Goal: Task Accomplishment & Management: Manage account settings

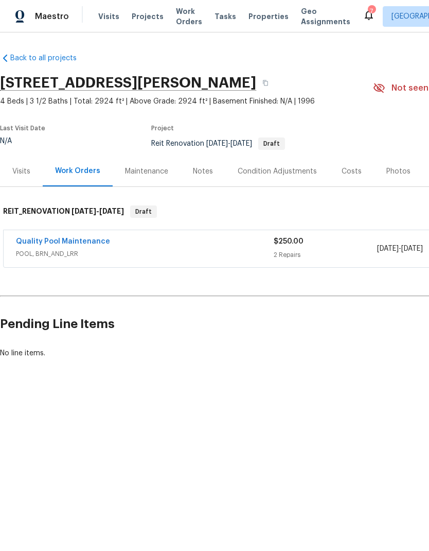
click at [113, 260] on div "Quality Pool Maintenance POOL, BRN_AND_LRR" at bounding box center [145, 248] width 258 height 25
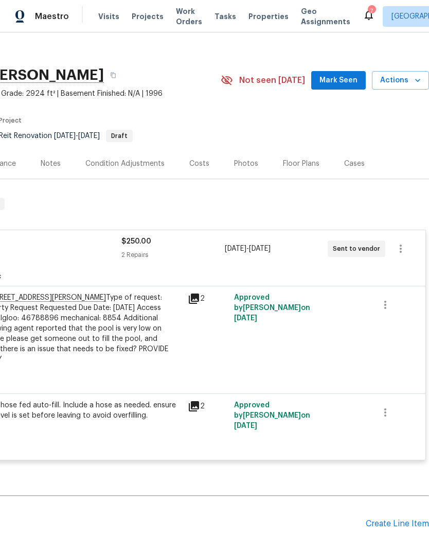
scroll to position [8, 152]
click at [401, 252] on icon "button" at bounding box center [401, 249] width 2 height 8
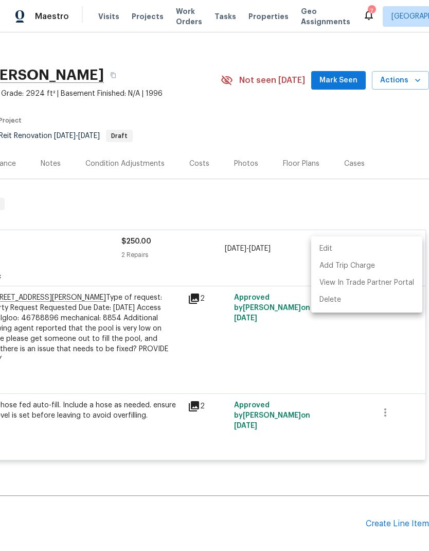
click at [408, 80] on div at bounding box center [214, 275] width 429 height 551
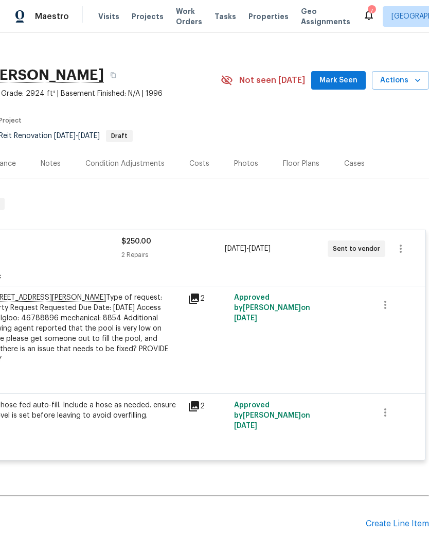
click at [409, 79] on span "Actions" at bounding box center [400, 80] width 41 height 13
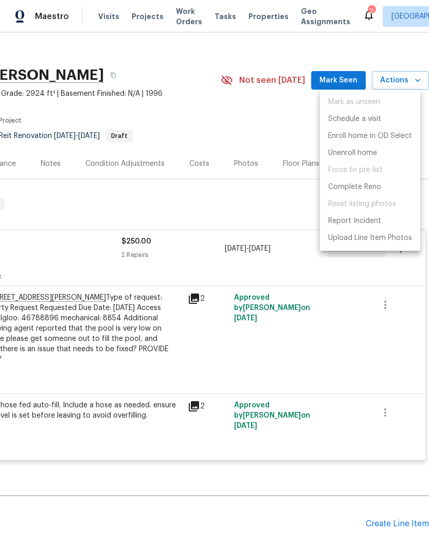
click at [280, 207] on div at bounding box center [214, 275] width 429 height 551
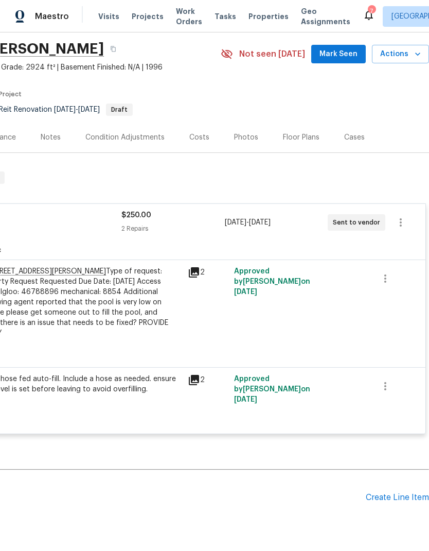
scroll to position [34, 152]
click at [405, 48] on span "Actions" at bounding box center [400, 54] width 41 height 13
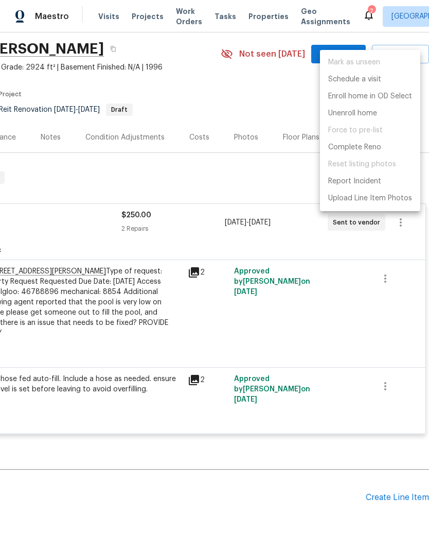
click at [369, 285] on div at bounding box center [214, 275] width 429 height 551
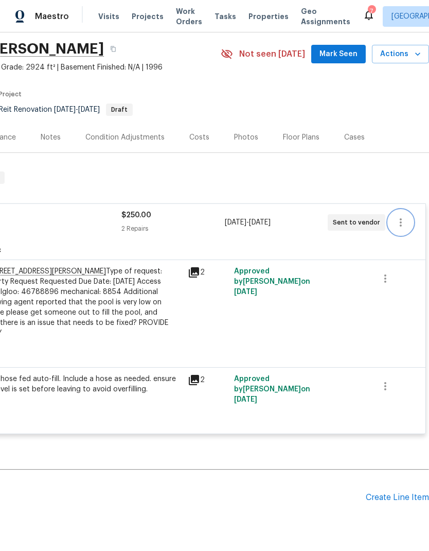
click at [403, 216] on icon "button" at bounding box center [401, 222] width 12 height 12
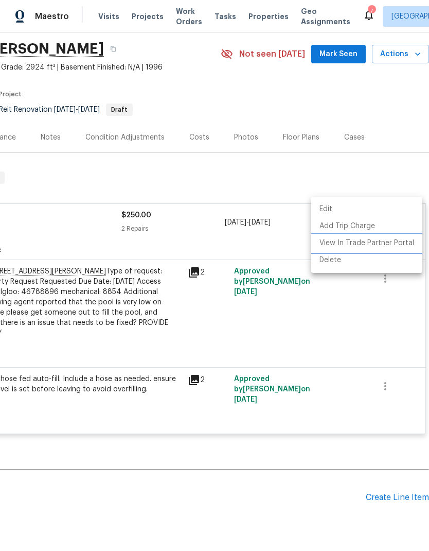
click at [389, 245] on li "View In Trade Partner Portal" at bounding box center [366, 243] width 111 height 17
click at [333, 215] on li "Edit" at bounding box center [366, 209] width 111 height 17
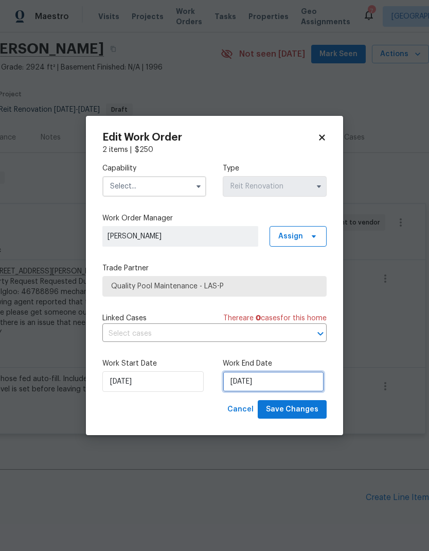
click at [258, 384] on input "[DATE]" at bounding box center [273, 381] width 101 height 21
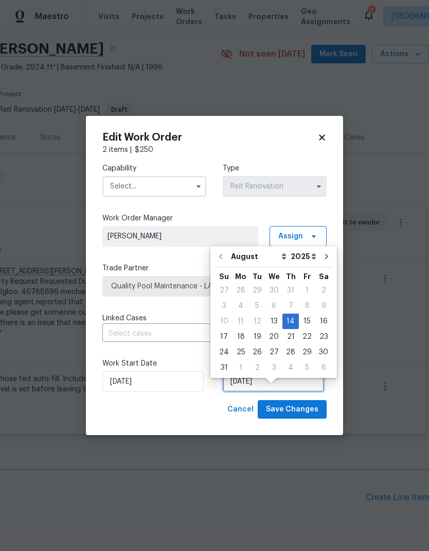
scroll to position [21, 0]
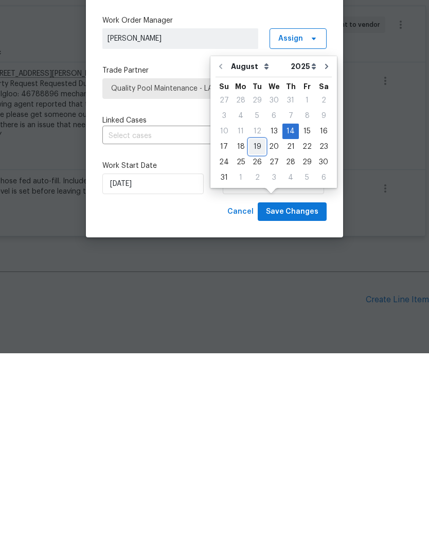
click at [253, 337] on div "19" at bounding box center [257, 344] width 16 height 14
type input "[DATE]"
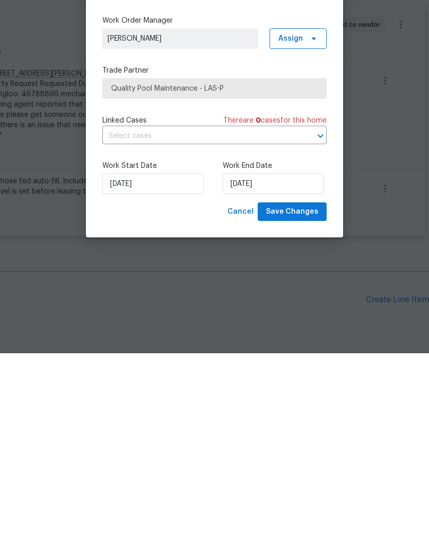
scroll to position [41, 0]
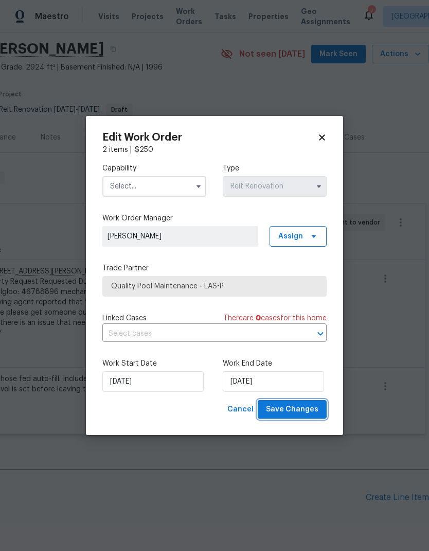
click at [290, 403] on button "Save Changes" at bounding box center [292, 409] width 69 height 19
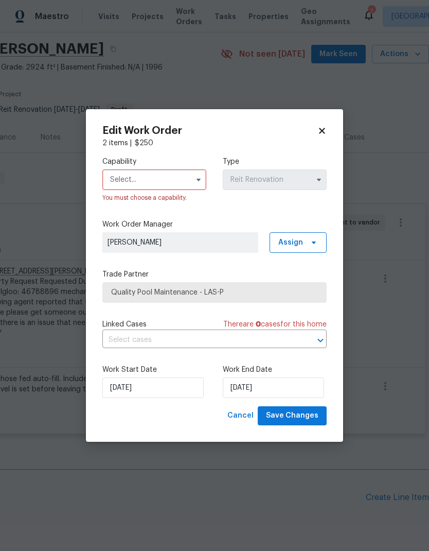
click at [165, 188] on input "text" at bounding box center [154, 179] width 104 height 21
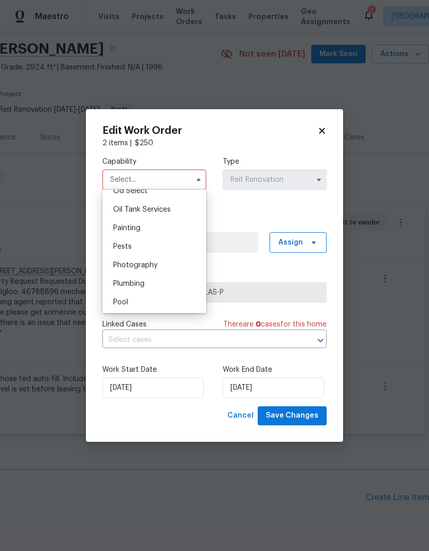
scroll to position [845, 0]
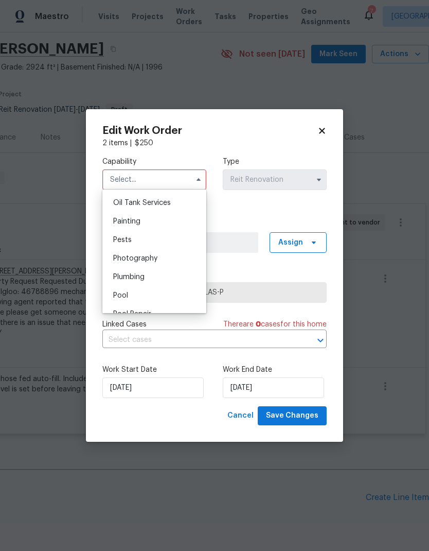
click at [153, 298] on div "Pool" at bounding box center [154, 295] width 99 height 19
type input "Pool"
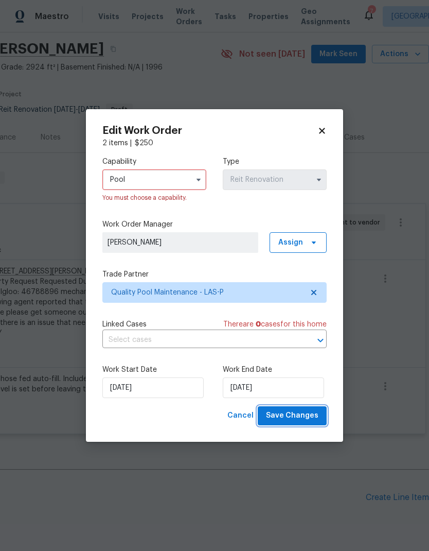
click at [296, 414] on span "Save Changes" at bounding box center [292, 415] width 53 height 13
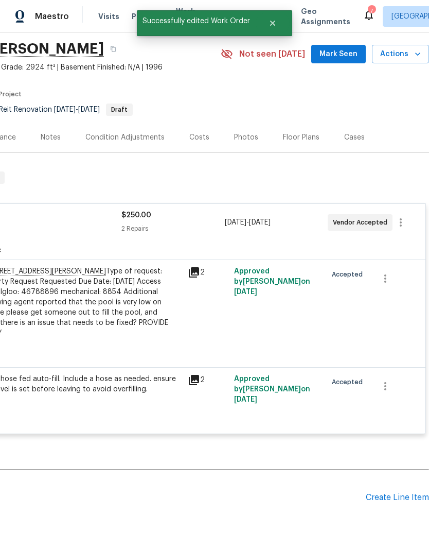
click at [149, 288] on div "Address: 1026 Yellow Marigold Ct, Henderson, NV 89002 Type of request: Listed P…" at bounding box center [69, 307] width 226 height 82
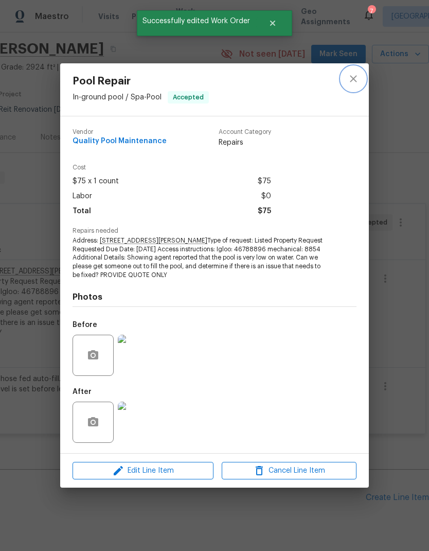
click at [348, 86] on button "close" at bounding box center [353, 78] width 25 height 25
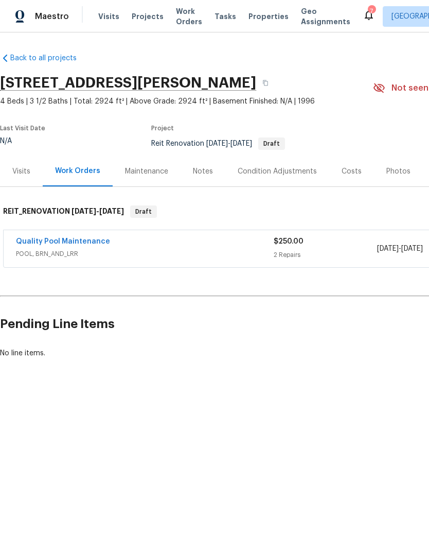
click at [144, 242] on div "Quality Pool Maintenance" at bounding box center [145, 242] width 258 height 12
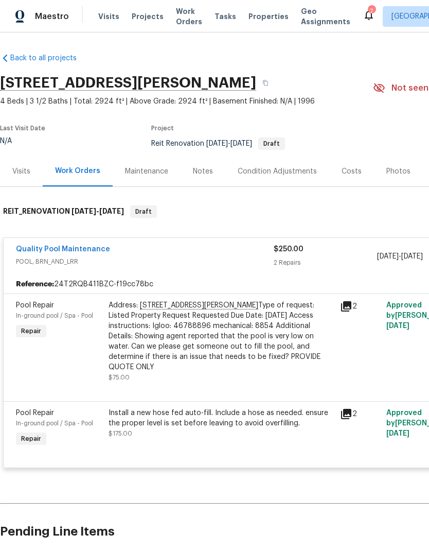
click at [207, 333] on div "Address: 1026 Yellow Marigold Ct, Henderson, NV 89002 Type of request: Listed P…" at bounding box center [222, 336] width 226 height 72
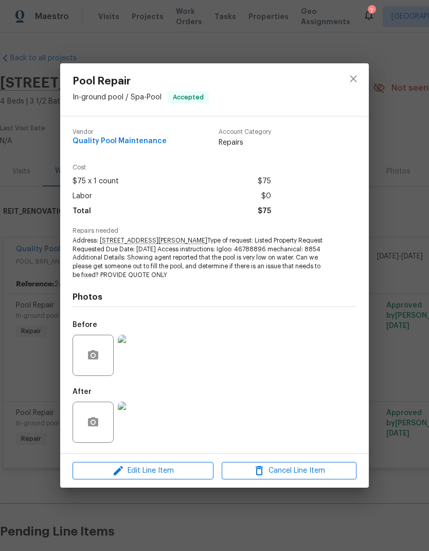
click at [383, 200] on div "Pool Repair In-ground pool / Spa - Pool Accepted Vendor Quality Pool Maintenanc…" at bounding box center [214, 275] width 429 height 551
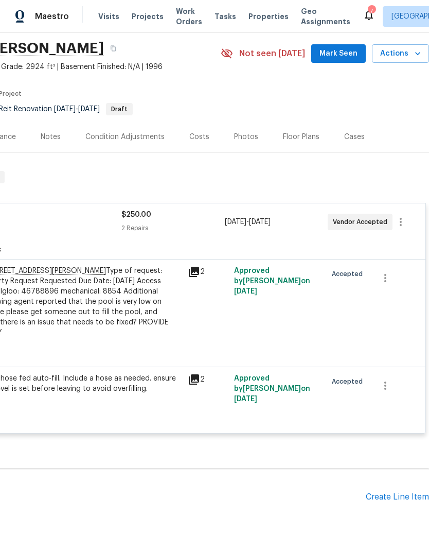
scroll to position [34, 152]
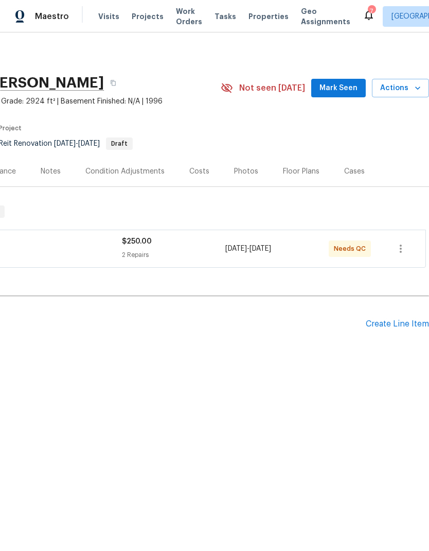
scroll to position [0, 152]
click at [189, 258] on div "2 Repairs" at bounding box center [173, 255] width 103 height 10
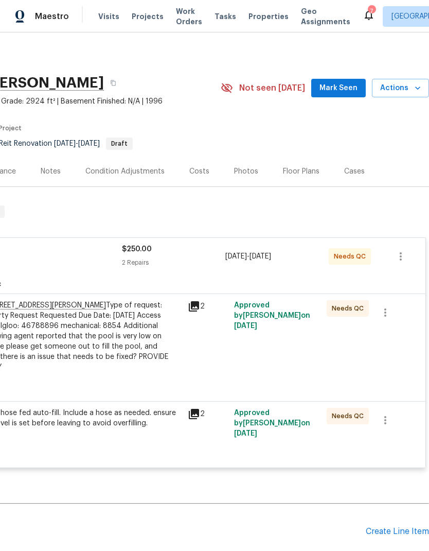
click at [154, 366] on div "Address: [STREET_ADDRESS][PERSON_NAME] Type of request: Listed Property Request…" at bounding box center [69, 341] width 226 height 82
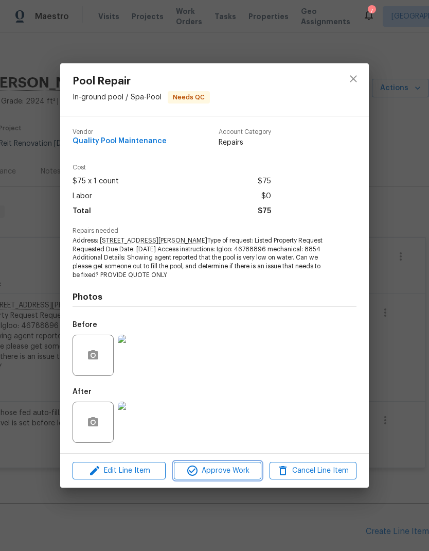
click at [238, 472] on span "Approve Work" at bounding box center [217, 470] width 81 height 13
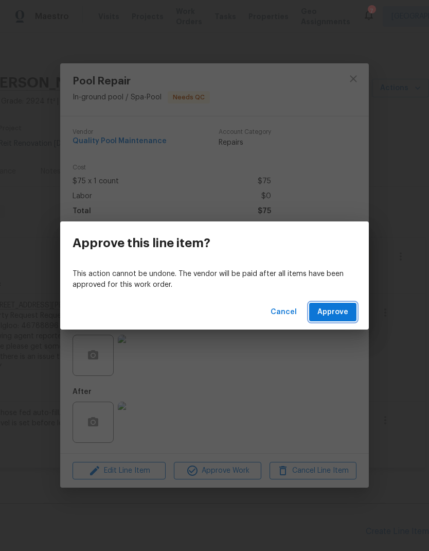
click at [331, 308] on span "Approve" at bounding box center [333, 312] width 31 height 13
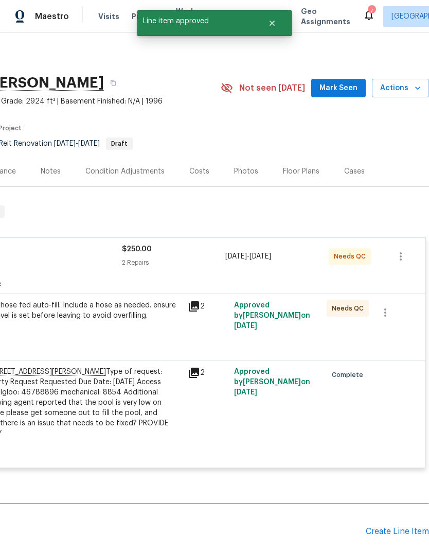
click at [281, 320] on div "Approved by Jeremy Hutchings on 8/15/2025" at bounding box center [277, 320] width 93 height 47
click at [126, 319] on div "Install a new hose fed auto-fill. Include a hose as needed. ensure the proper l…" at bounding box center [69, 310] width 226 height 21
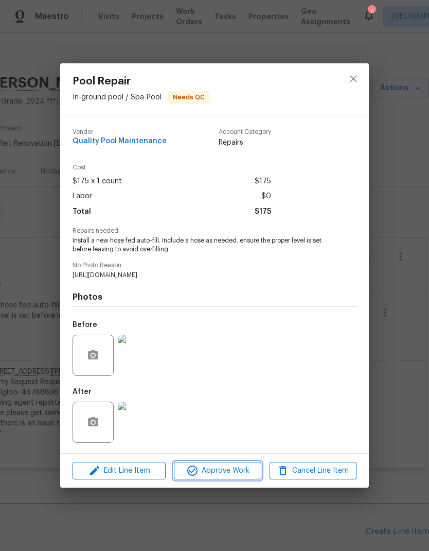
click at [233, 471] on span "Approve Work" at bounding box center [217, 470] width 81 height 13
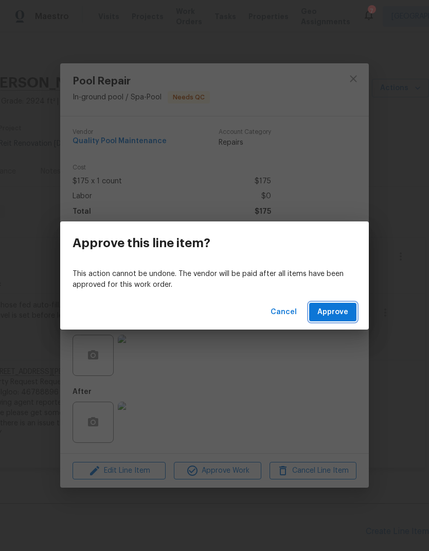
click at [347, 314] on span "Approve" at bounding box center [333, 312] width 31 height 13
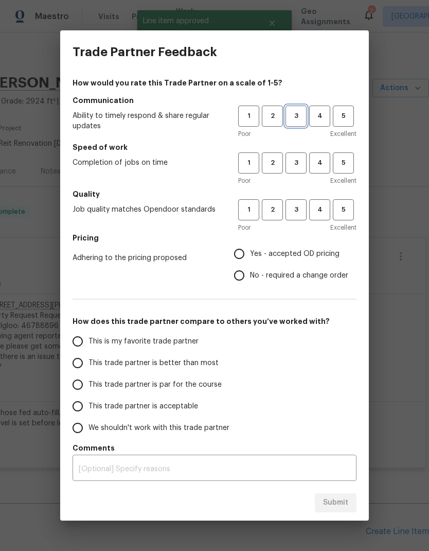
click at [292, 119] on span "3" at bounding box center [296, 116] width 19 height 12
click at [290, 162] on span "3" at bounding box center [296, 163] width 19 height 12
click at [292, 218] on button "3" at bounding box center [296, 209] width 21 height 21
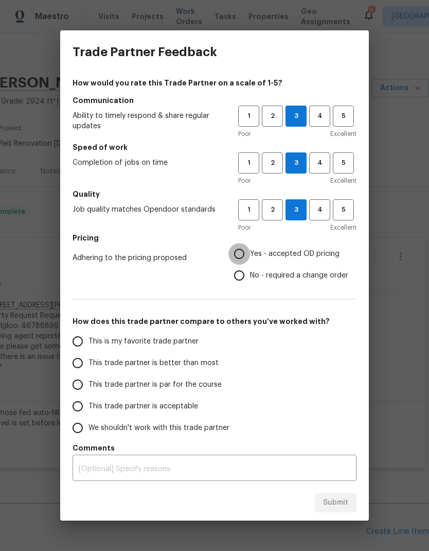
click at [243, 252] on input "Yes - accepted OD pricing" at bounding box center [240, 254] width 22 height 22
radio input "true"
click at [81, 383] on input "This trade partner is par for the course" at bounding box center [78, 385] width 22 height 22
click at [334, 509] on button "Submit" at bounding box center [336, 502] width 42 height 19
radio input "true"
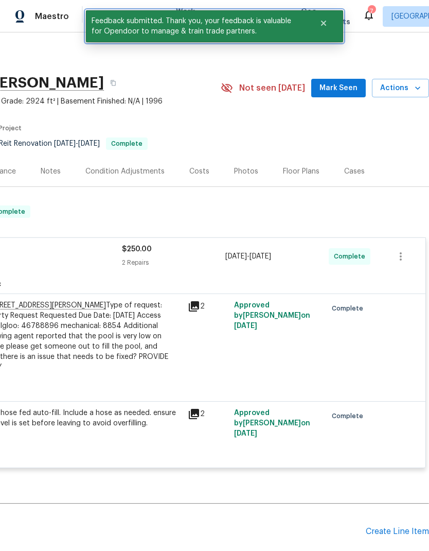
click at [320, 23] on icon "Close" at bounding box center [324, 23] width 8 height 8
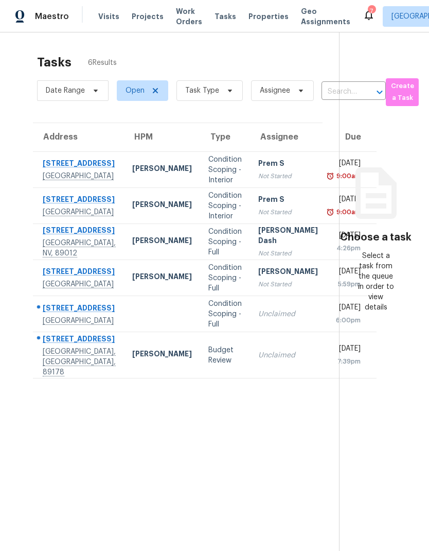
click at [138, 17] on span "Projects" at bounding box center [148, 16] width 32 height 10
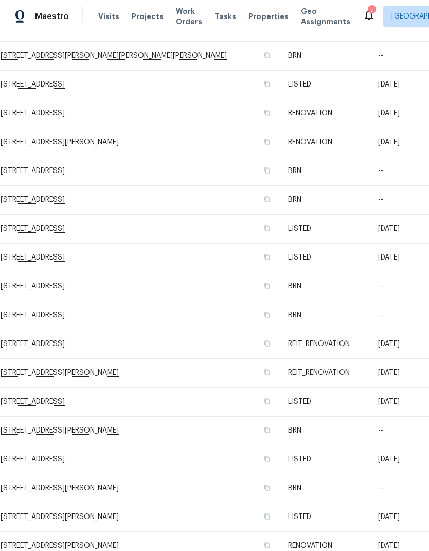
scroll to position [324, 0]
click at [120, 370] on td "[STREET_ADDRESS][PERSON_NAME]" at bounding box center [140, 372] width 280 height 29
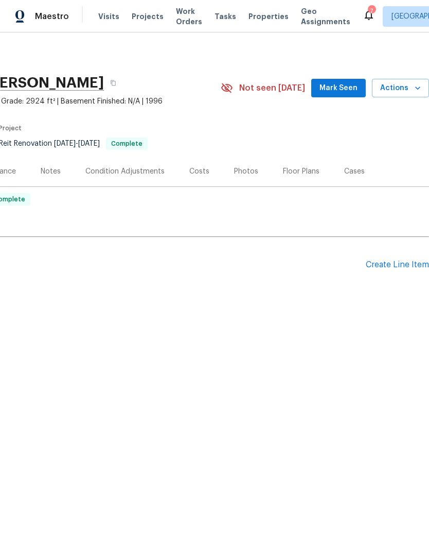
scroll to position [0, 152]
click at [409, 94] on span "Actions" at bounding box center [400, 88] width 41 height 13
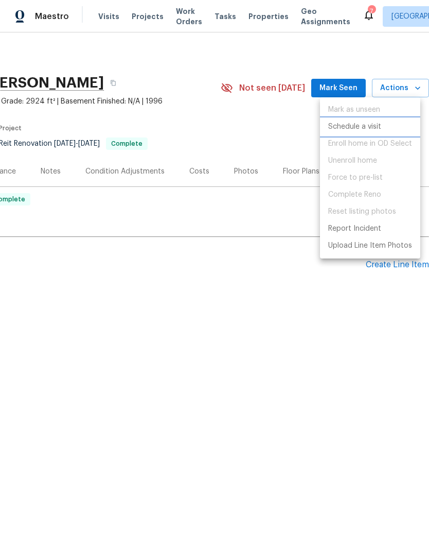
click at [377, 125] on p "Schedule a visit" at bounding box center [354, 127] width 53 height 11
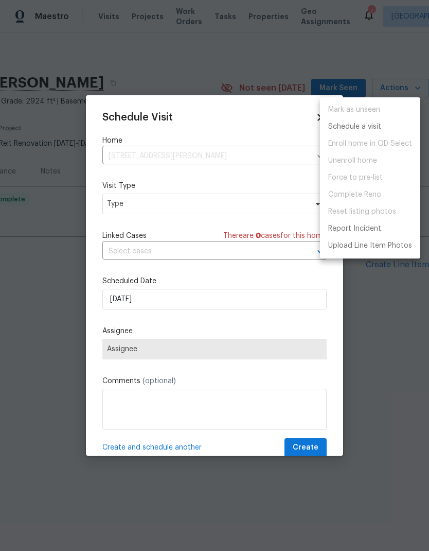
click at [314, 298] on div at bounding box center [214, 275] width 429 height 551
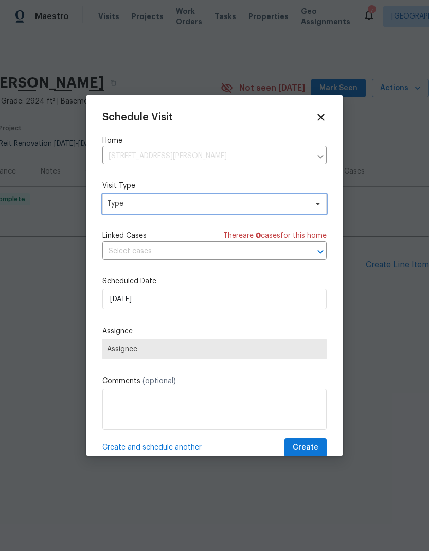
click at [251, 208] on span "Type" at bounding box center [207, 204] width 200 height 10
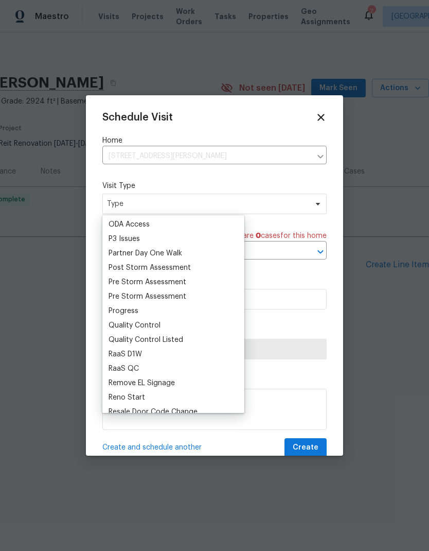
scroll to position [606, 0]
click at [171, 312] on div "Progress" at bounding box center [174, 310] width 136 height 14
click at [171, 314] on div "Progress" at bounding box center [174, 310] width 136 height 14
click at [130, 314] on div "Progress" at bounding box center [124, 310] width 30 height 10
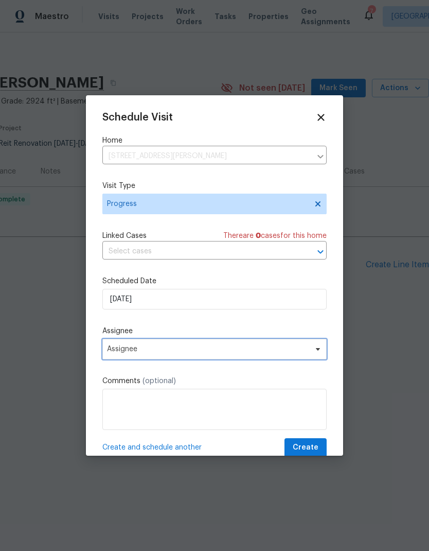
click at [174, 353] on span "Assignee" at bounding box center [208, 349] width 202 height 8
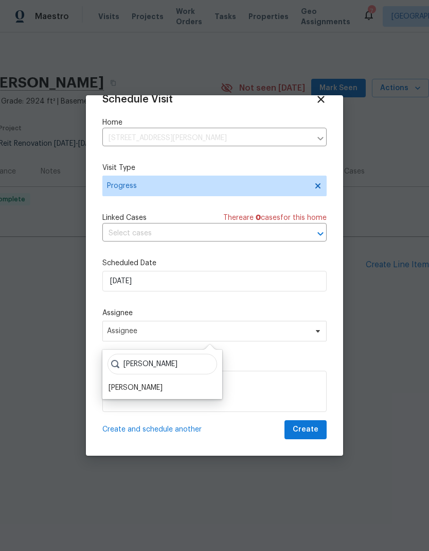
scroll to position [20, 0]
type input "[PERSON_NAME]"
click at [163, 390] on div "[PERSON_NAME]" at bounding box center [136, 388] width 54 height 10
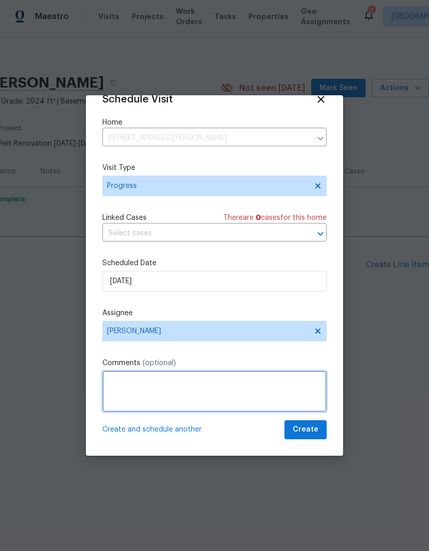
click at [187, 383] on textarea at bounding box center [214, 391] width 224 height 41
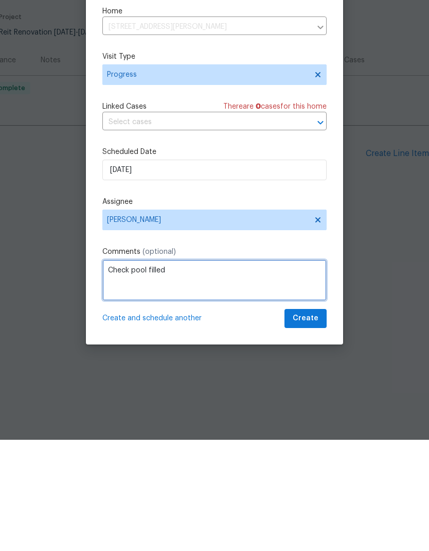
type textarea "Check pool filled"
click at [245, 258] on label "Scheduled Date" at bounding box center [214, 263] width 224 height 10
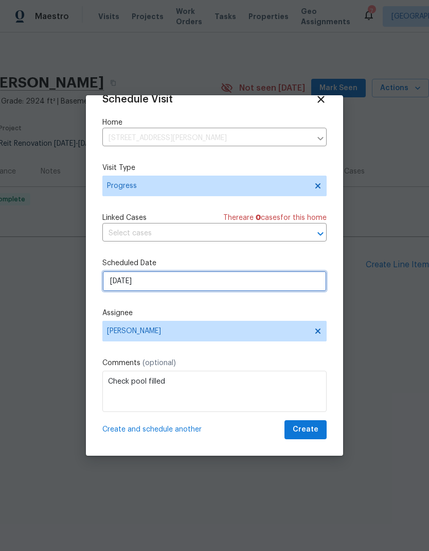
click at [182, 287] on input "[DATE]" at bounding box center [214, 281] width 224 height 21
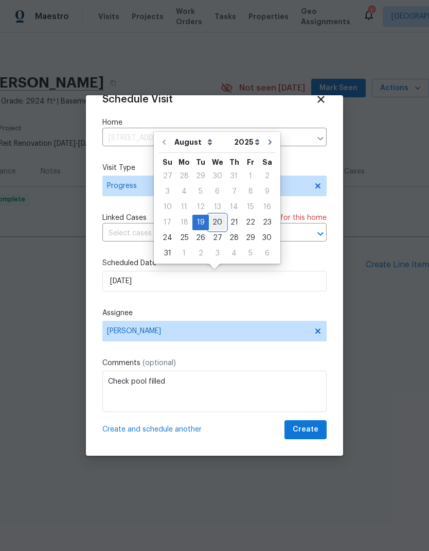
click at [220, 221] on div "20" at bounding box center [217, 222] width 17 height 14
type input "[DATE]"
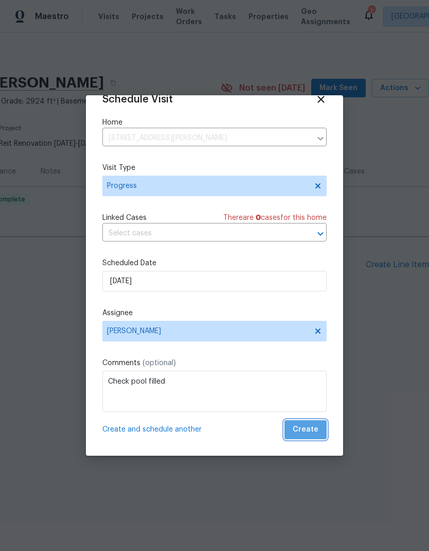
click at [310, 431] on span "Create" at bounding box center [306, 429] width 26 height 13
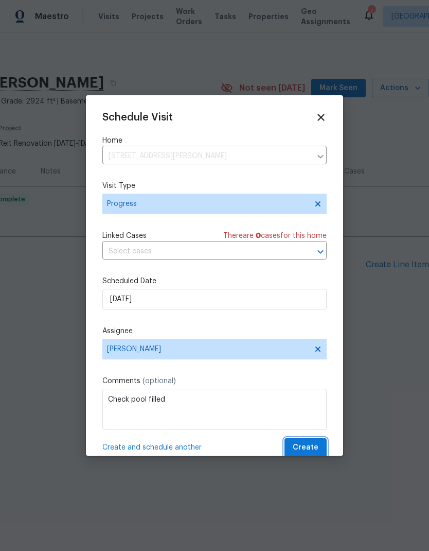
scroll to position [0, 0]
click at [304, 446] on span "Create" at bounding box center [306, 447] width 26 height 13
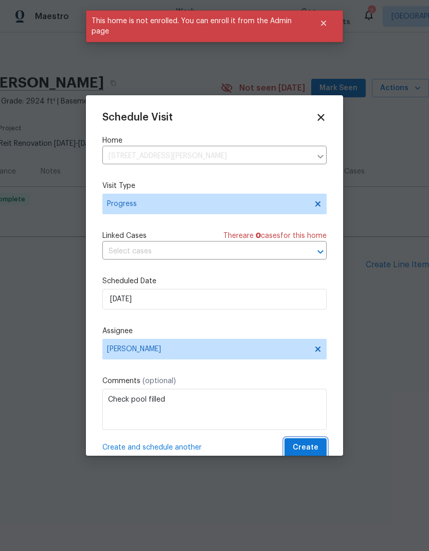
click at [308, 449] on span "Create" at bounding box center [306, 447] width 26 height 13
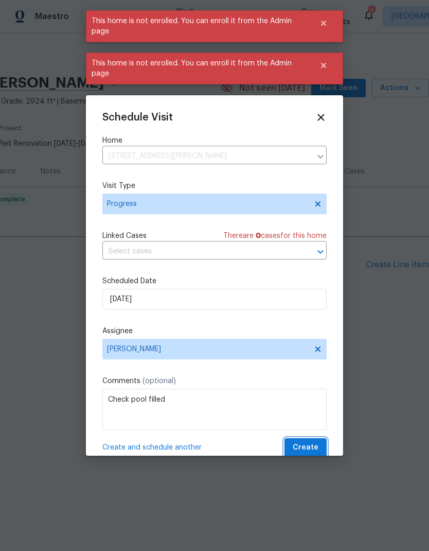
click at [307, 449] on span "Create" at bounding box center [306, 447] width 26 height 13
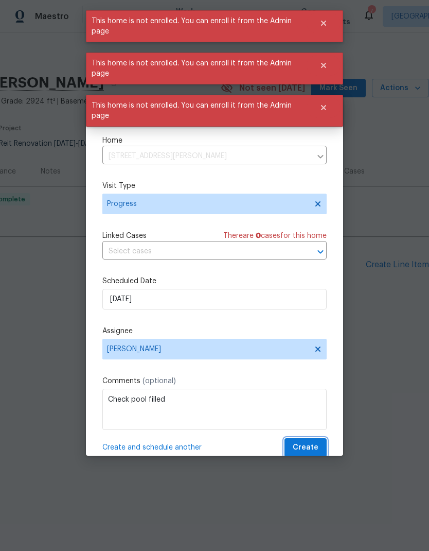
click at [310, 449] on span "Create" at bounding box center [306, 447] width 26 height 13
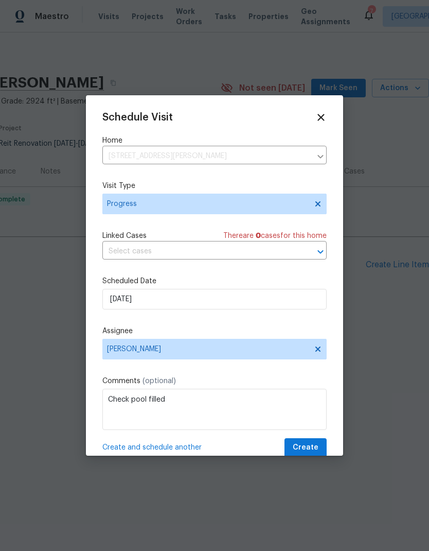
click at [269, 28] on div at bounding box center [214, 275] width 429 height 551
click at [319, 123] on icon at bounding box center [321, 117] width 11 height 11
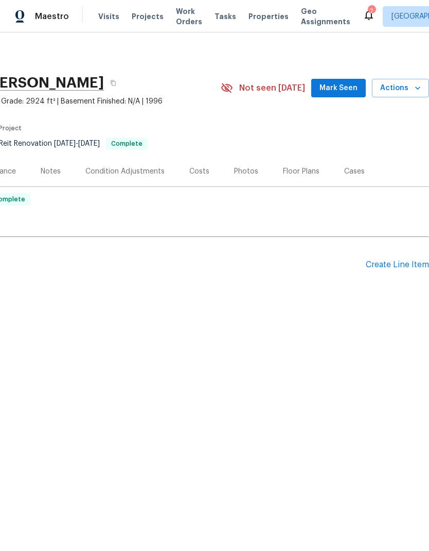
scroll to position [0, 152]
click at [400, 92] on span "Actions" at bounding box center [400, 88] width 41 height 13
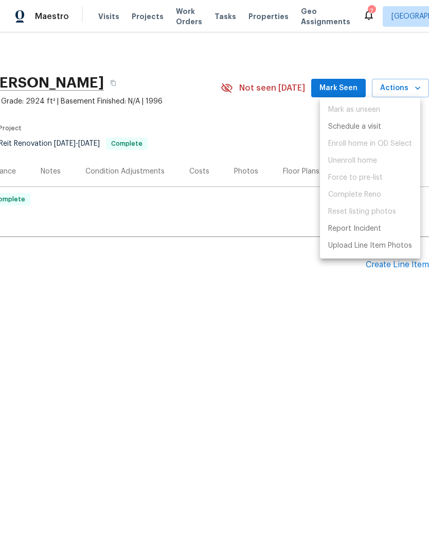
click at [198, 402] on div at bounding box center [214, 275] width 429 height 551
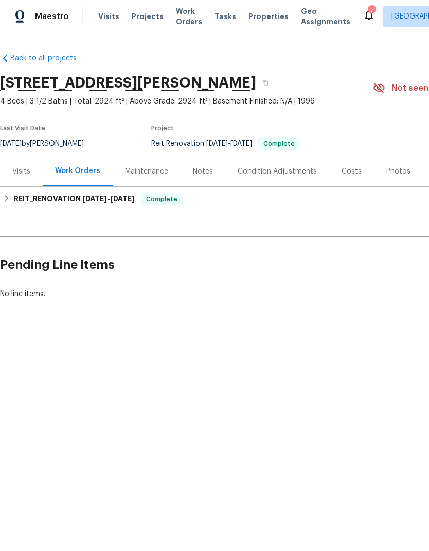
scroll to position [0, 0]
